Goal: Task Accomplishment & Management: Complete application form

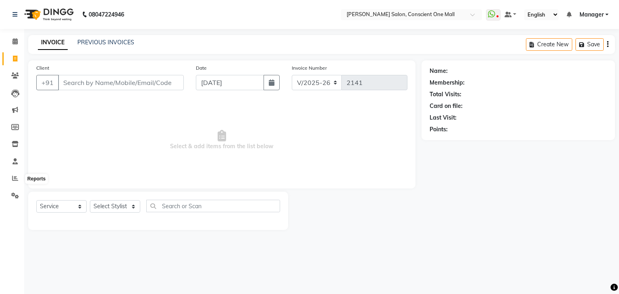
select select "7575"
select select "service"
click at [15, 177] on icon at bounding box center [15, 178] width 6 height 6
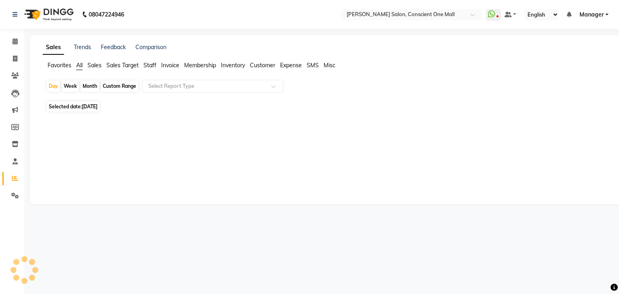
click at [153, 66] on span "Staff" at bounding box center [150, 65] width 13 height 7
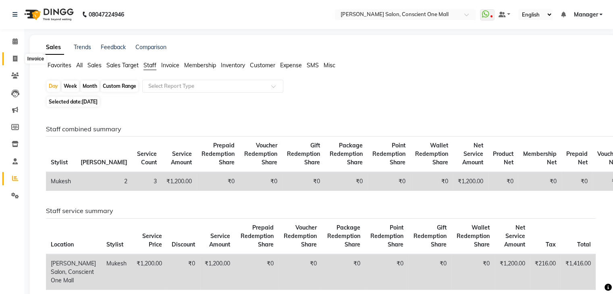
click at [15, 57] on icon at bounding box center [15, 59] width 4 height 6
select select "service"
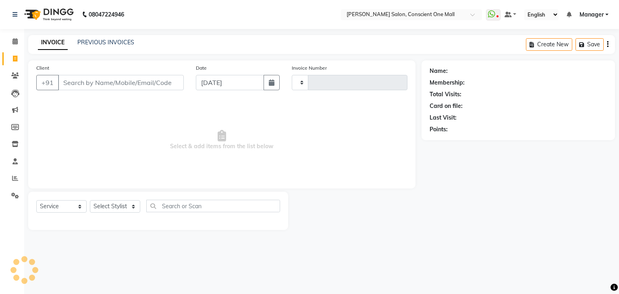
type input "2141"
select select "7575"
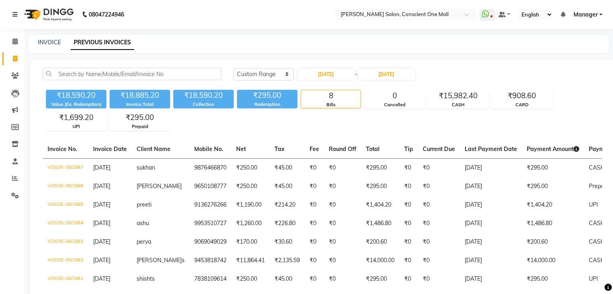
select select "range"
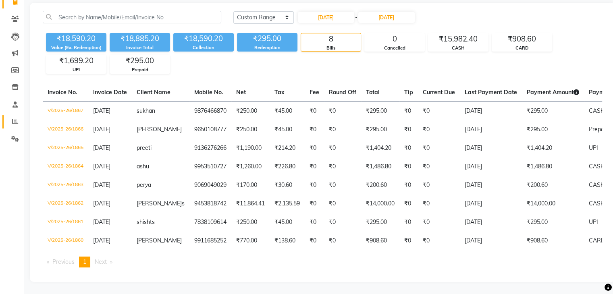
scroll to position [63, 0]
click at [13, 119] on icon at bounding box center [15, 122] width 6 height 6
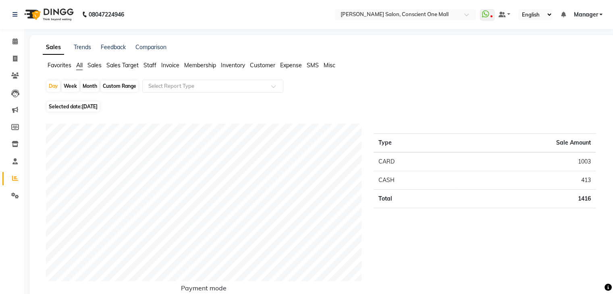
click at [148, 65] on span "Staff" at bounding box center [150, 65] width 13 height 7
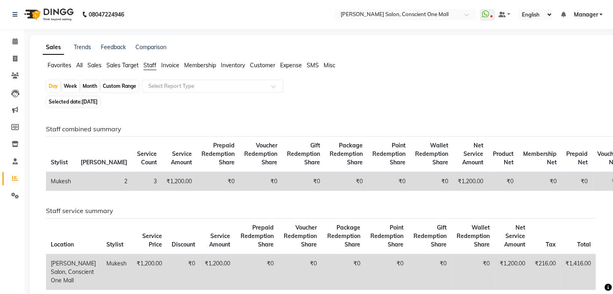
click at [88, 85] on div "Month" at bounding box center [90, 86] width 19 height 11
select select "9"
select select "2025"
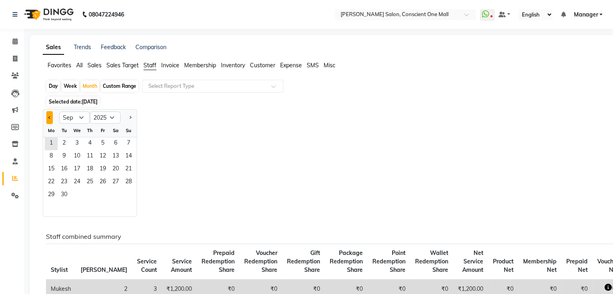
click at [47, 117] on button "Previous month" at bounding box center [49, 117] width 6 height 13
select select "8"
click at [85, 159] on span "7" at bounding box center [89, 156] width 13 height 13
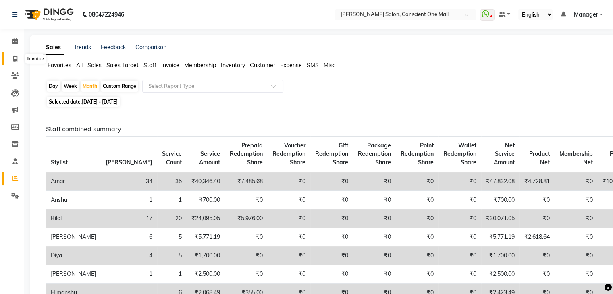
click at [13, 56] on icon at bounding box center [15, 59] width 4 height 6
select select "service"
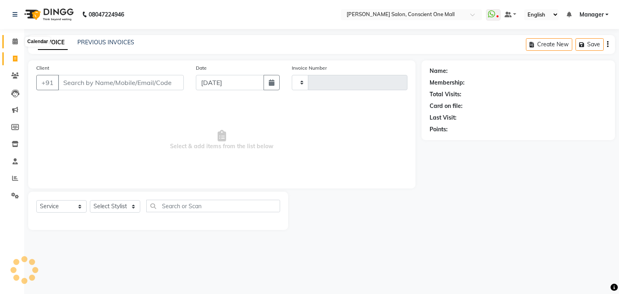
type input "2141"
select select "7575"
click at [15, 41] on icon at bounding box center [15, 41] width 5 height 6
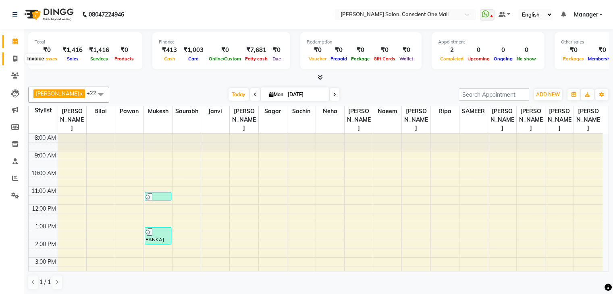
click at [12, 57] on span at bounding box center [15, 58] width 14 height 9
select select "7575"
select select "service"
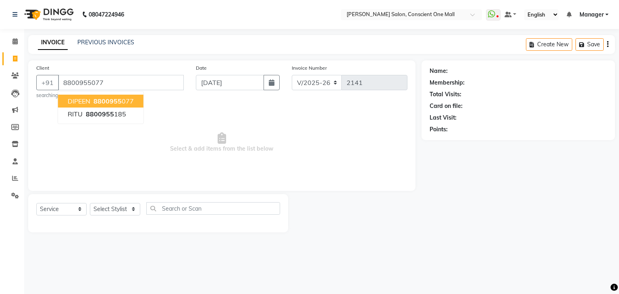
type input "8800955077"
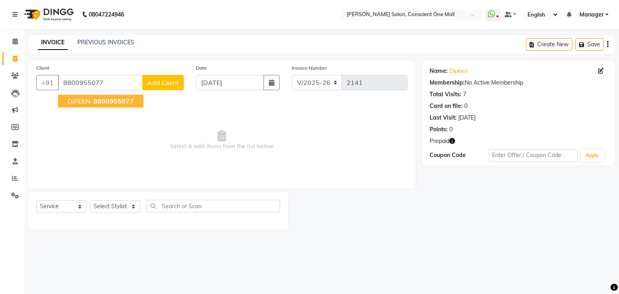
click at [95, 102] on span "8800955077" at bounding box center [114, 101] width 40 height 8
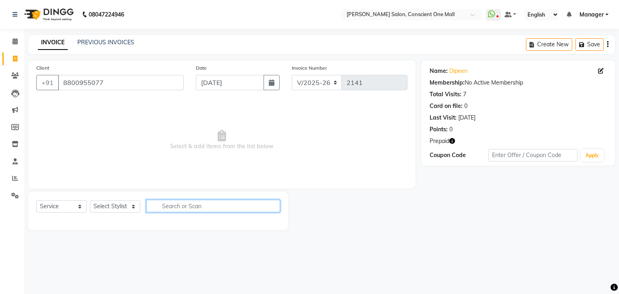
drag, startPoint x: 233, startPoint y: 209, endPoint x: 150, endPoint y: 212, distance: 83.5
click at [150, 212] on input "text" at bounding box center [213, 206] width 134 height 13
click at [110, 207] on select "Select Stylist AJAD AMAR AMIT ANSHU Bilal dharmander diya Harry himanshi HIMANS…" at bounding box center [115, 206] width 50 height 13
select select "67299"
click at [90, 201] on select "Select Stylist AJAD AMAR AMIT ANSHU Bilal dharmander diya Harry himanshi HIMANS…" at bounding box center [115, 206] width 50 height 13
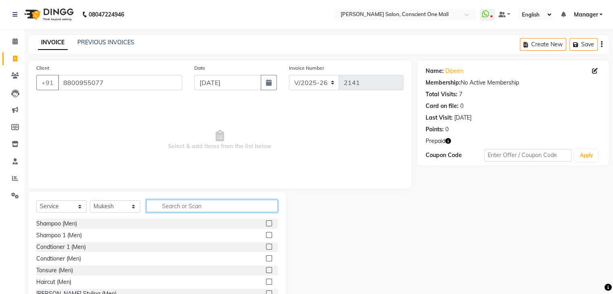
click at [192, 207] on input "text" at bounding box center [211, 206] width 131 height 13
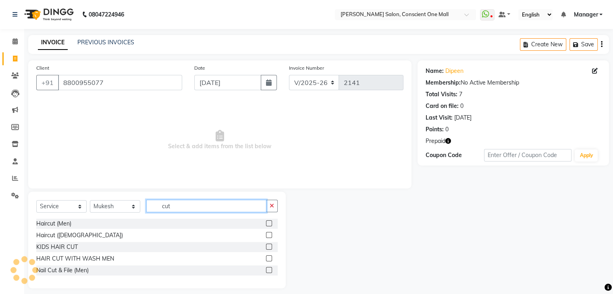
type input "cut"
click at [268, 222] on label at bounding box center [269, 224] width 6 height 6
click at [268, 222] on input "checkbox" at bounding box center [268, 223] width 5 height 5
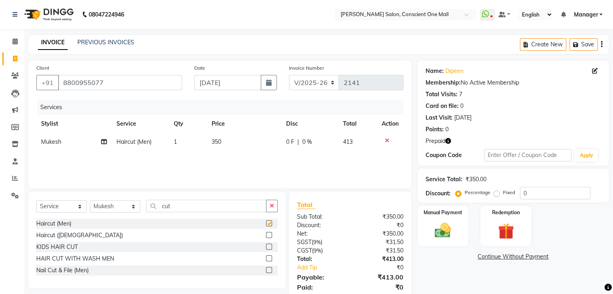
checkbox input "false"
click at [206, 207] on input "cut" at bounding box center [206, 206] width 120 height 13
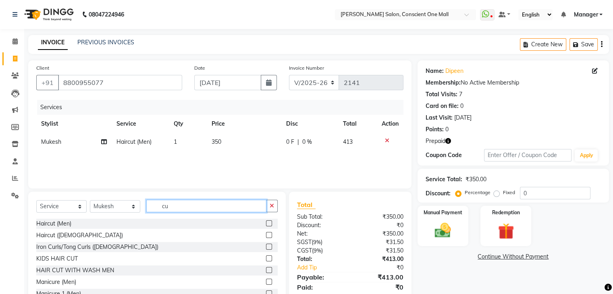
type input "c"
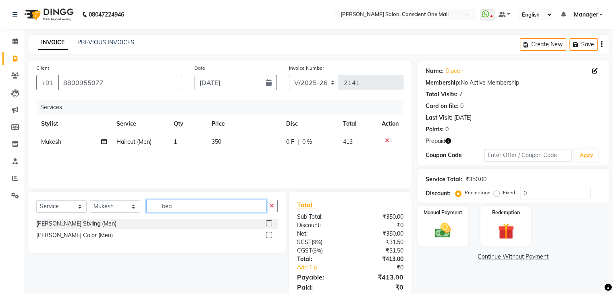
type input "bea"
click at [269, 224] on label at bounding box center [269, 224] width 6 height 6
click at [269, 224] on input "checkbox" at bounding box center [268, 223] width 5 height 5
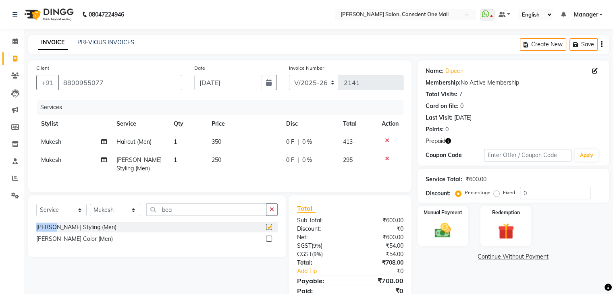
click at [269, 223] on div "Select Service Product Membership Package Voucher Prepaid Gift Card Select Styl…" at bounding box center [157, 213] width 242 height 19
checkbox input "false"
click at [242, 167] on td "250" at bounding box center [244, 164] width 75 height 27
select select "67299"
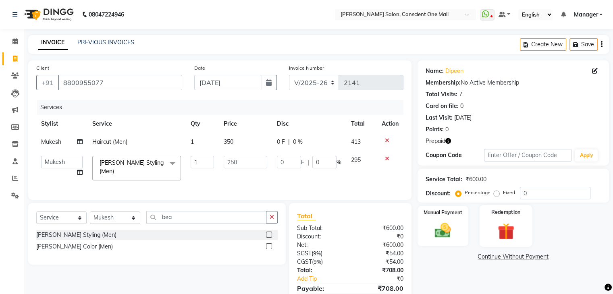
click at [501, 220] on div "Redemption" at bounding box center [505, 226] width 53 height 42
click at [513, 253] on span "Prepaid 1" at bounding box center [511, 257] width 26 height 9
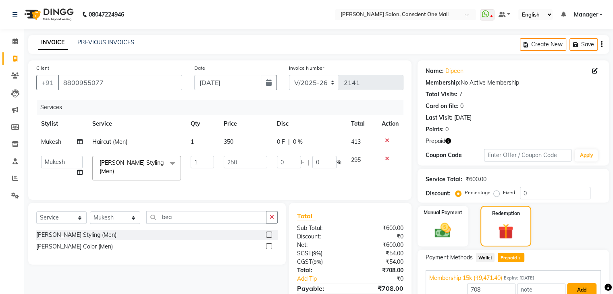
click at [568, 283] on button "Add" at bounding box center [581, 290] width 29 height 14
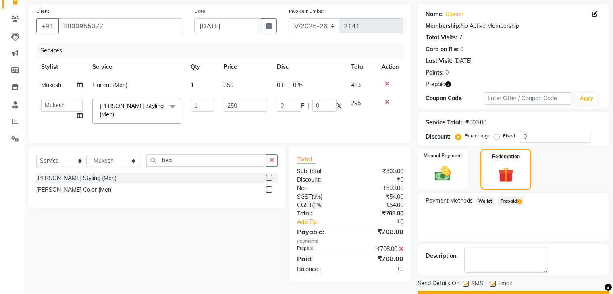
scroll to position [65, 0]
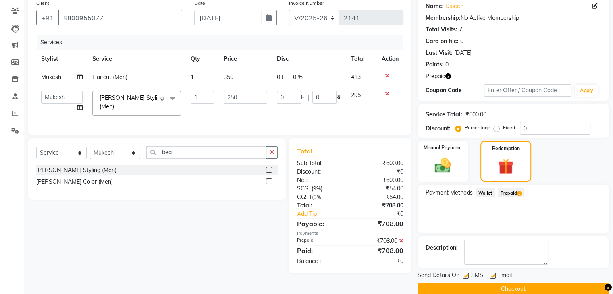
click at [509, 283] on button "Checkout" at bounding box center [514, 289] width 192 height 13
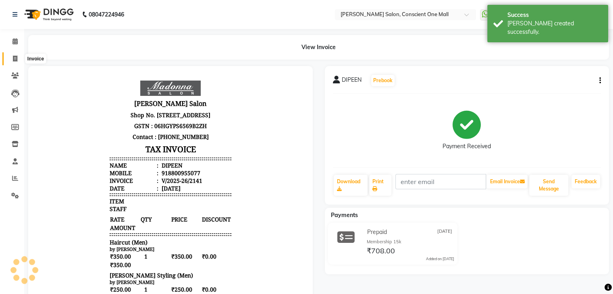
click at [12, 57] on span at bounding box center [15, 58] width 14 height 9
select select "7575"
select select "service"
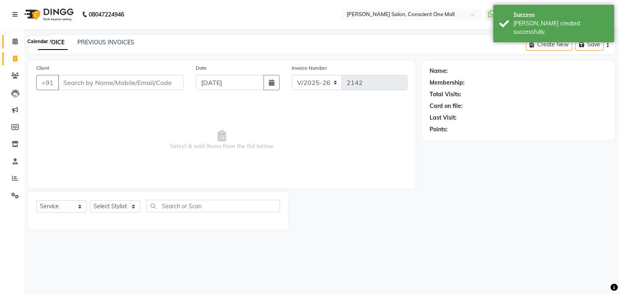
click at [14, 42] on icon at bounding box center [15, 41] width 5 height 6
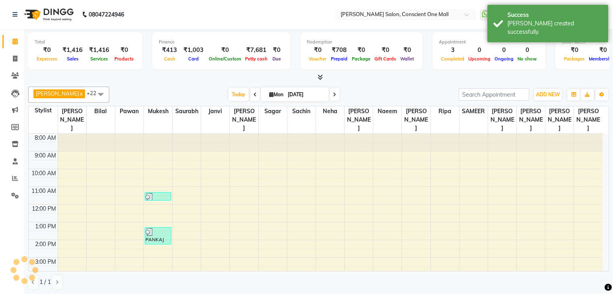
scroll to position [82, 0]
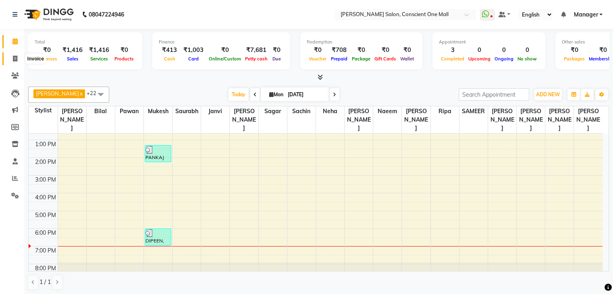
click at [13, 57] on icon at bounding box center [15, 59] width 4 height 6
select select "service"
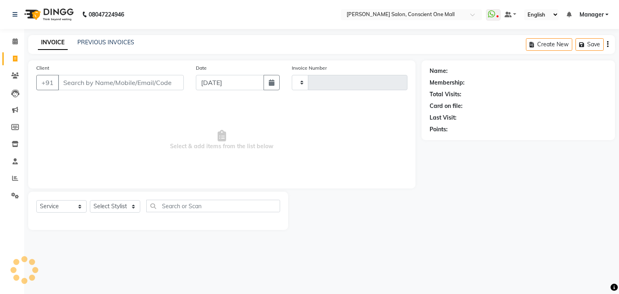
type input "2142"
select select "7575"
click at [100, 118] on span "Select & add items from the list below" at bounding box center [221, 140] width 371 height 81
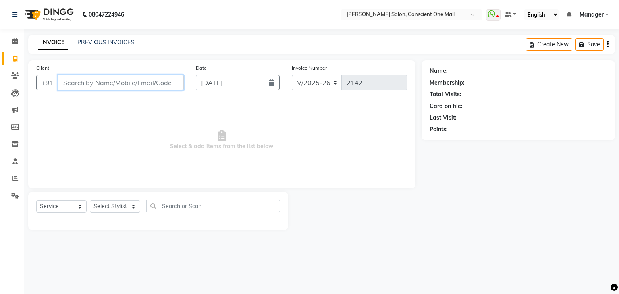
click at [89, 85] on input "Client" at bounding box center [121, 82] width 126 height 15
click at [101, 116] on span "Select & add items from the list below" at bounding box center [221, 140] width 371 height 81
click at [87, 74] on div "Client +91" at bounding box center [110, 80] width 160 height 33
click at [90, 83] on input "Client" at bounding box center [121, 82] width 126 height 15
click at [103, 117] on span "Select & add items from the list below" at bounding box center [221, 140] width 371 height 81
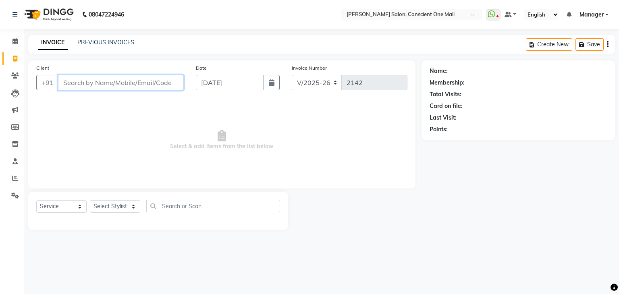
drag, startPoint x: 77, startPoint y: 82, endPoint x: 93, endPoint y: 155, distance: 74.4
click at [93, 155] on div "Client +91 Date 01-09-2025 Invoice Number V/2025 V/2025-26 2142 Select & add it…" at bounding box center [222, 124] width 388 height 128
click at [14, 40] on icon at bounding box center [15, 41] width 5 height 6
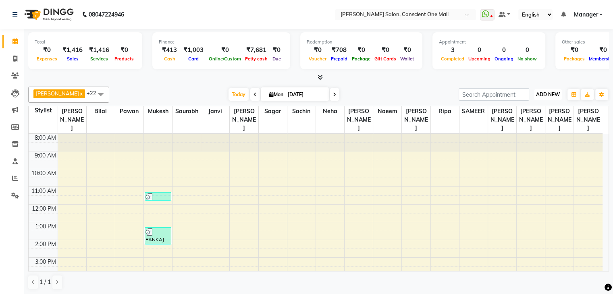
click at [552, 94] on span "ADD NEW" at bounding box center [548, 95] width 24 height 6
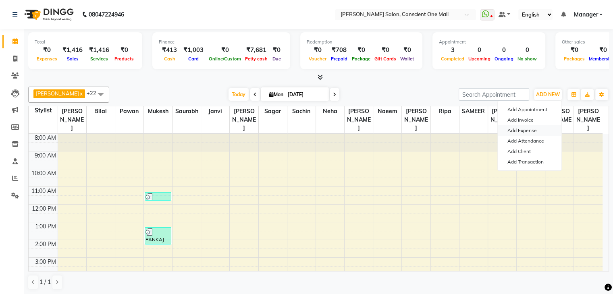
click at [526, 130] on link "Add Expense" at bounding box center [530, 130] width 64 height 10
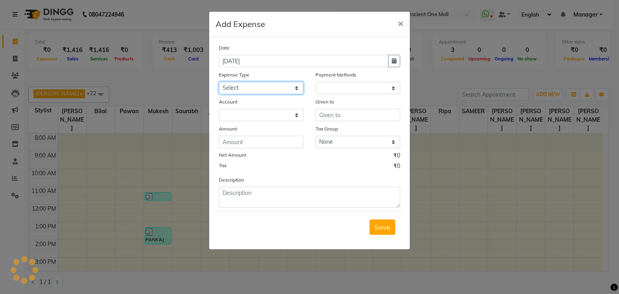
click at [240, 89] on select "Select Advance Salary BILLS client change paytm Client Snacks Coffee CONVEYANCE…" at bounding box center [261, 88] width 85 height 13
select select "1"
select select "6705"
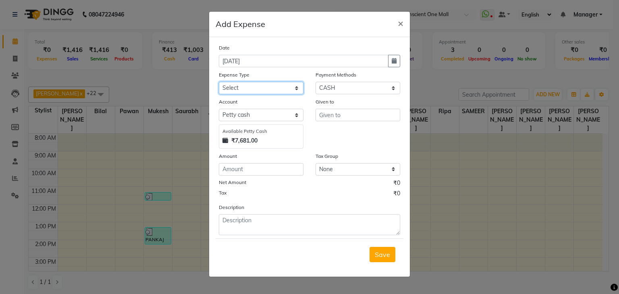
select select "12178"
click at [240, 89] on select "Select Advance Salary BILLS client change paytm Client Snacks Coffee CONVEYANCE…" at bounding box center [261, 88] width 85 height 13
click at [253, 175] on input "number" at bounding box center [261, 169] width 85 height 13
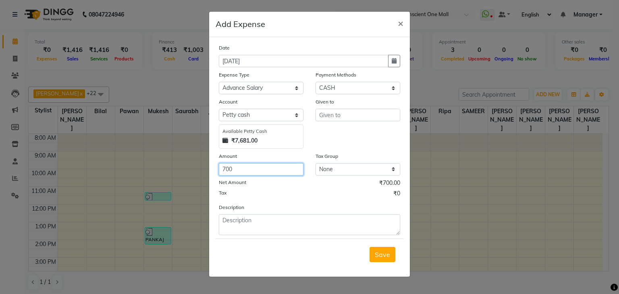
type input "700"
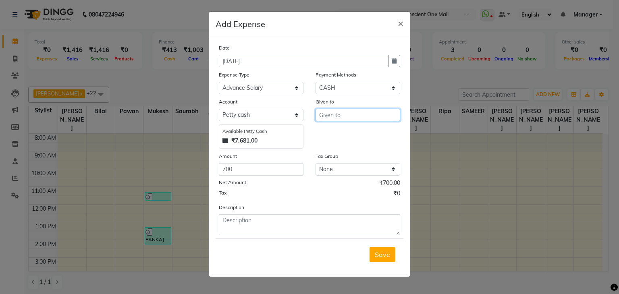
click at [348, 115] on input "text" at bounding box center [358, 115] width 85 height 13
click at [353, 136] on button "[PERSON_NAME]" at bounding box center [353, 132] width 74 height 13
type input "[PERSON_NAME]"
click at [380, 254] on span "Save" at bounding box center [382, 255] width 15 height 8
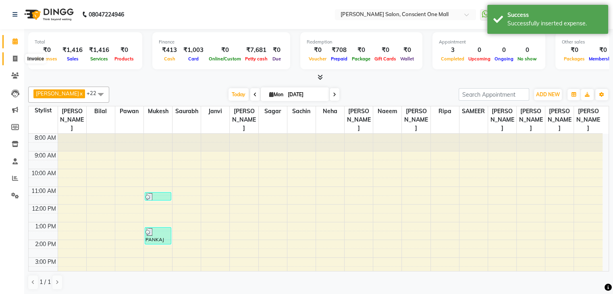
click at [13, 58] on icon at bounding box center [15, 59] width 4 height 6
select select "service"
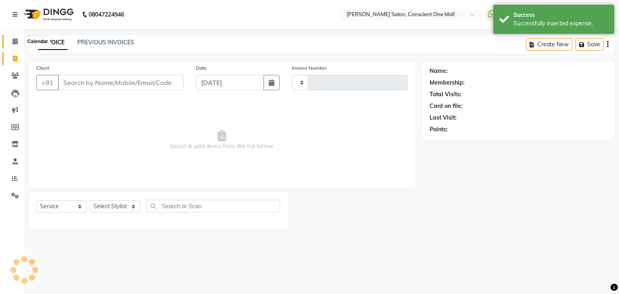
type input "2142"
select select "7575"
click at [15, 41] on icon at bounding box center [15, 41] width 5 height 6
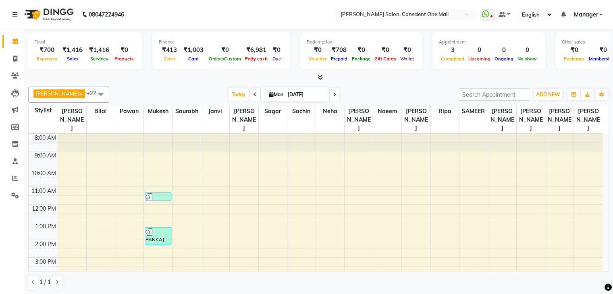
click at [525, 234] on div "8:00 AM 9:00 AM 10:00 AM 11:00 AM 12:00 PM 1:00 PM 2:00 PM 3:00 PM 4:00 PM 5:00…" at bounding box center [316, 249] width 574 height 230
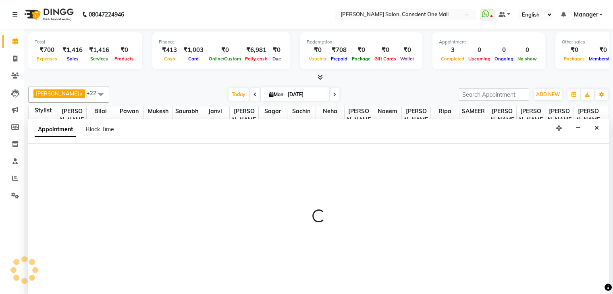
scroll to position [0, 0]
select select "69721"
select select "840"
select select "tentative"
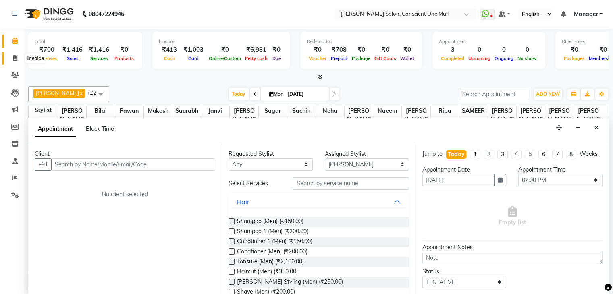
click at [13, 57] on icon at bounding box center [15, 58] width 4 height 6
select select "service"
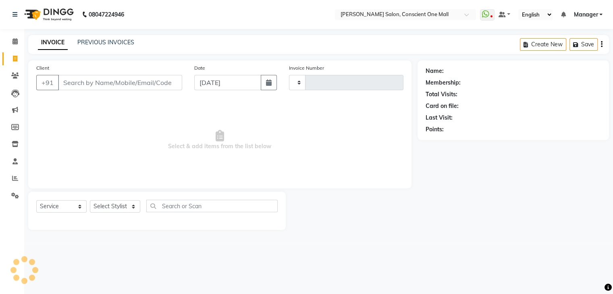
type input "2142"
select select "7575"
